Goal: Navigation & Orientation: Find specific page/section

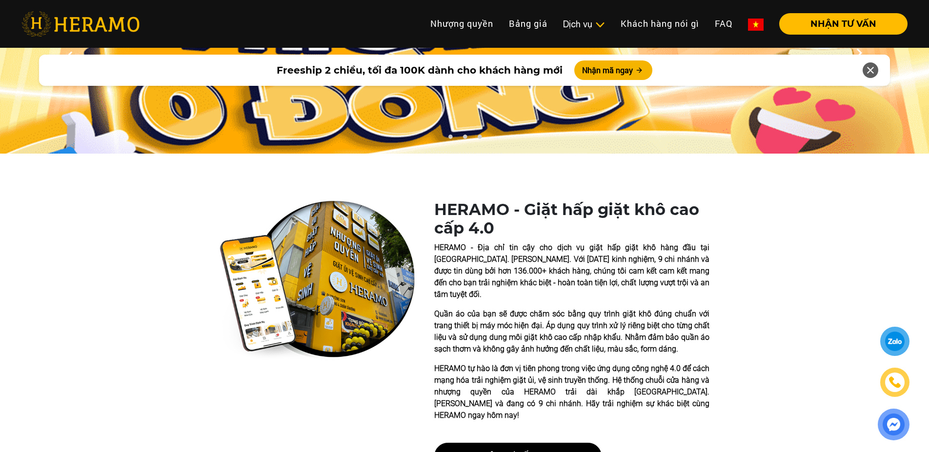
scroll to position [244, 0]
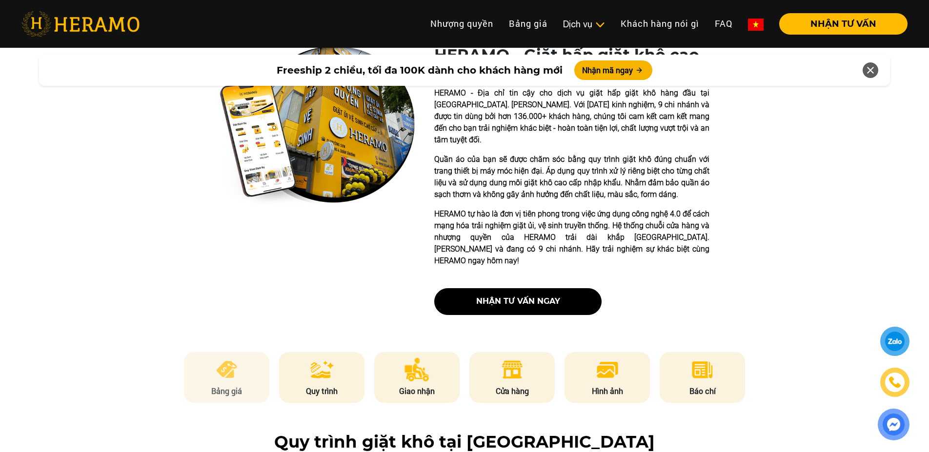
click at [231, 385] on p "Bảng giá" at bounding box center [227, 391] width 86 height 12
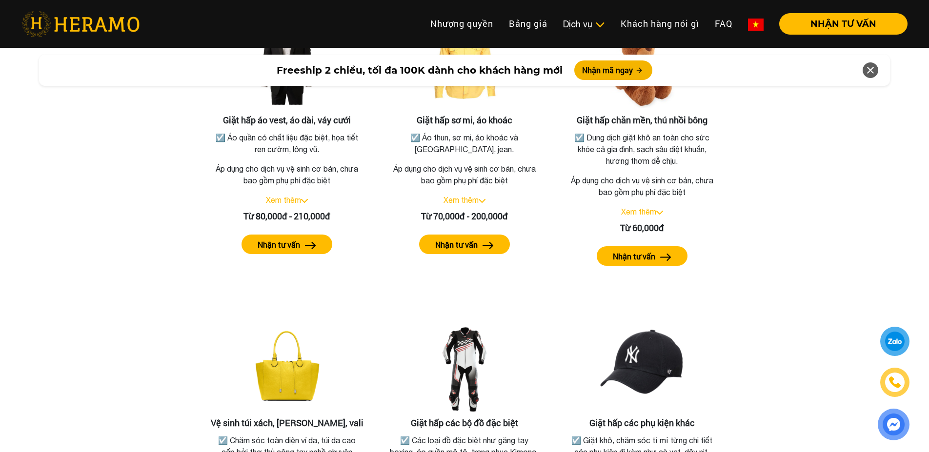
scroll to position [1994, 0]
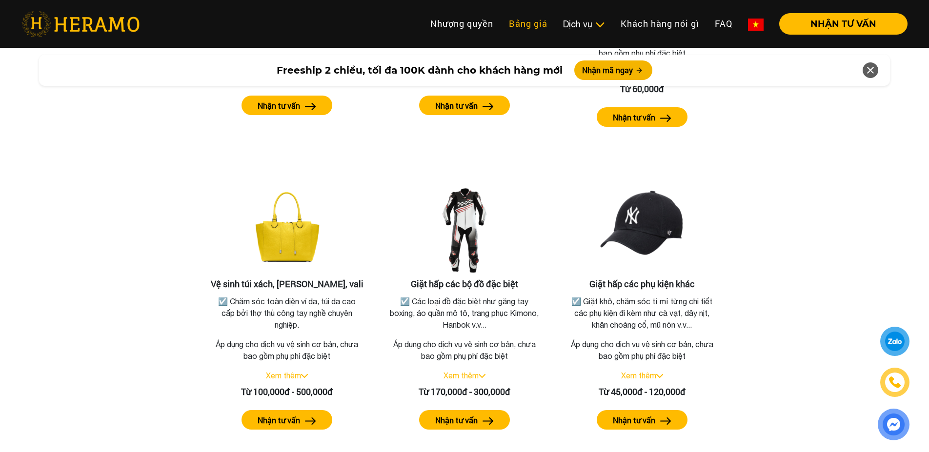
click at [532, 19] on link "Bảng giá" at bounding box center [528, 23] width 54 height 21
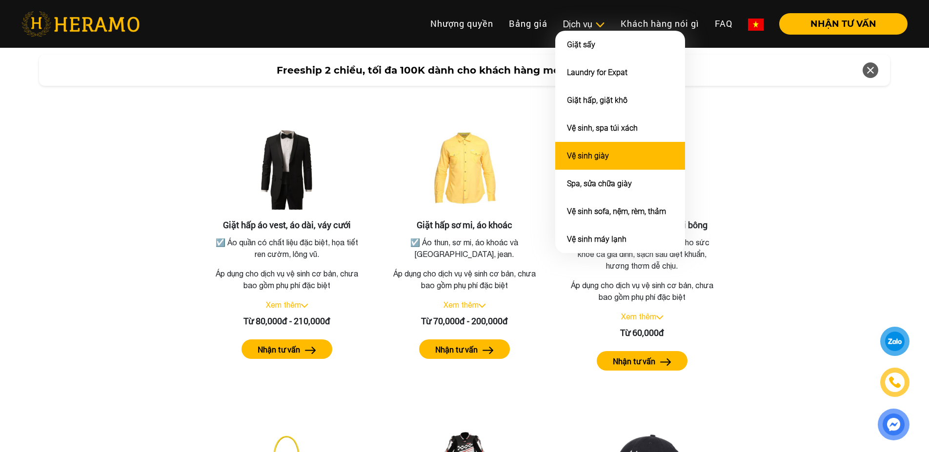
click at [602, 154] on link "Vệ sinh giày" at bounding box center [588, 155] width 42 height 9
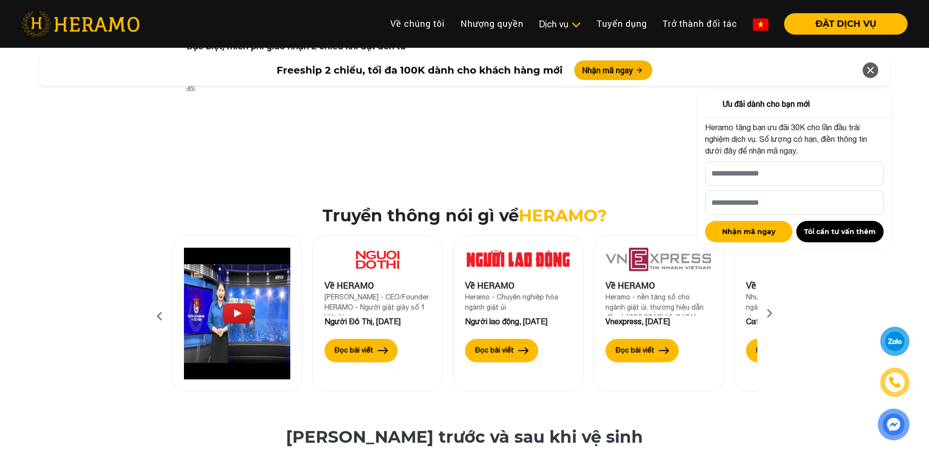
scroll to position [2829, 0]
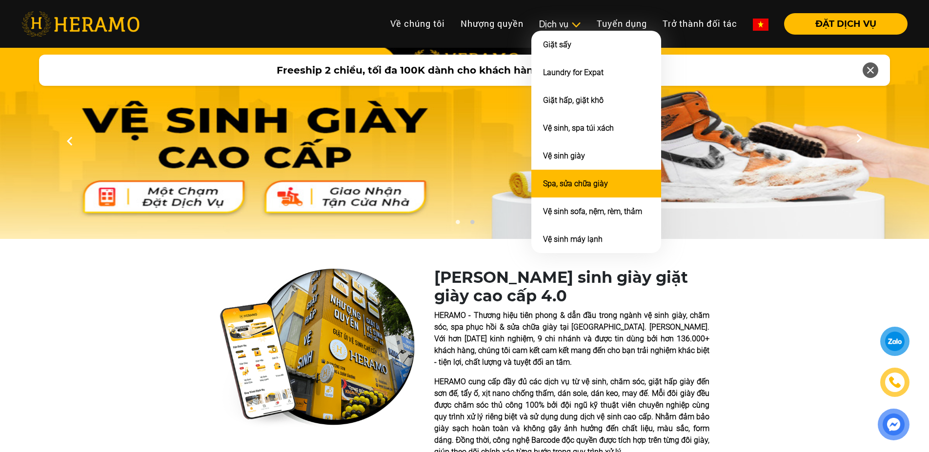
click at [585, 186] on link "Spa, sửa chữa giày" at bounding box center [575, 183] width 65 height 9
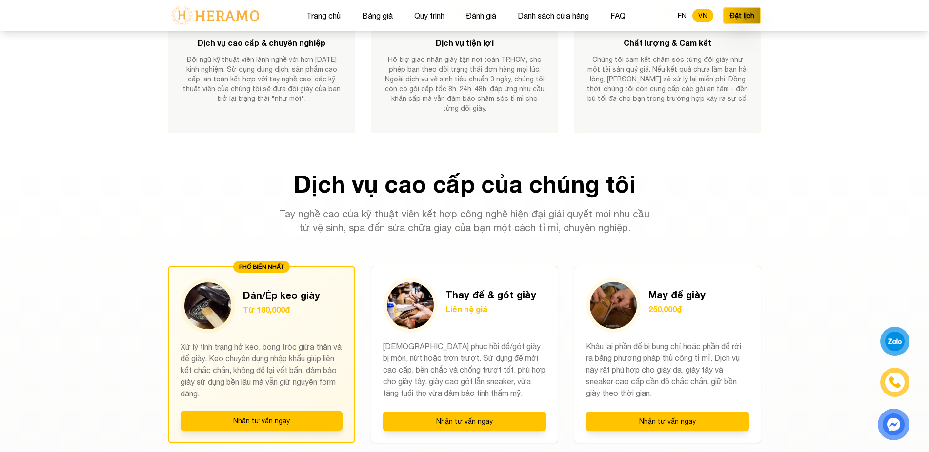
scroll to position [780, 0]
